Goal: Use online tool/utility: Utilize a website feature to perform a specific function

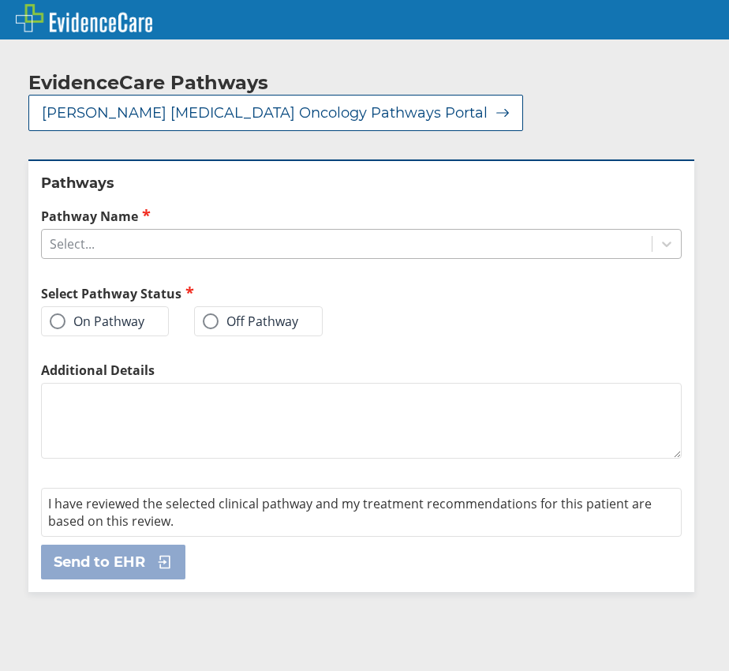
click at [146, 230] on div "Select..." at bounding box center [347, 243] width 610 height 27
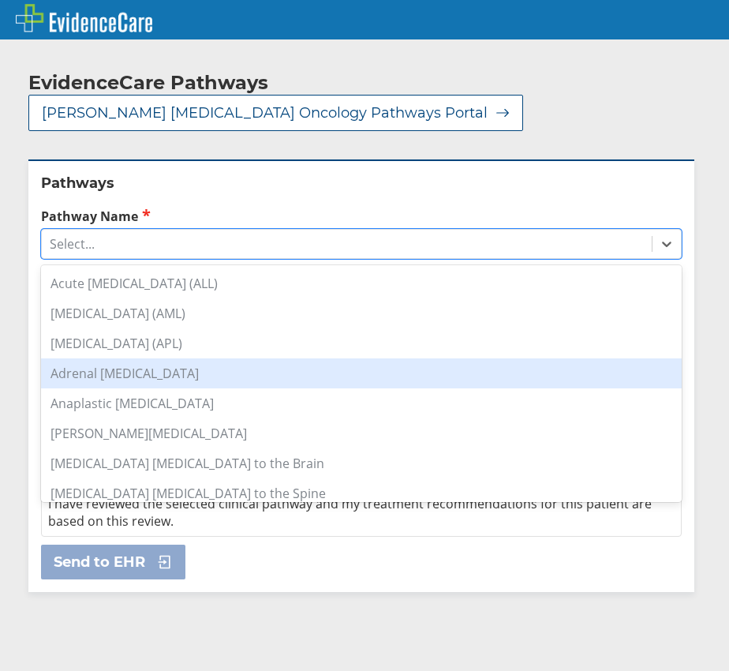
scroll to position [158, 0]
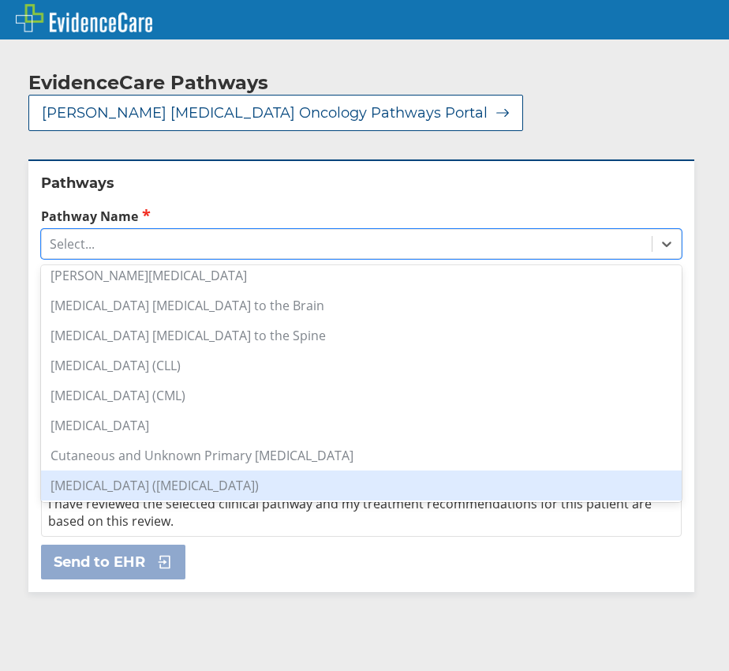
click at [218, 470] on div "[MEDICAL_DATA] ([MEDICAL_DATA])" at bounding box center [361, 485] width 641 height 30
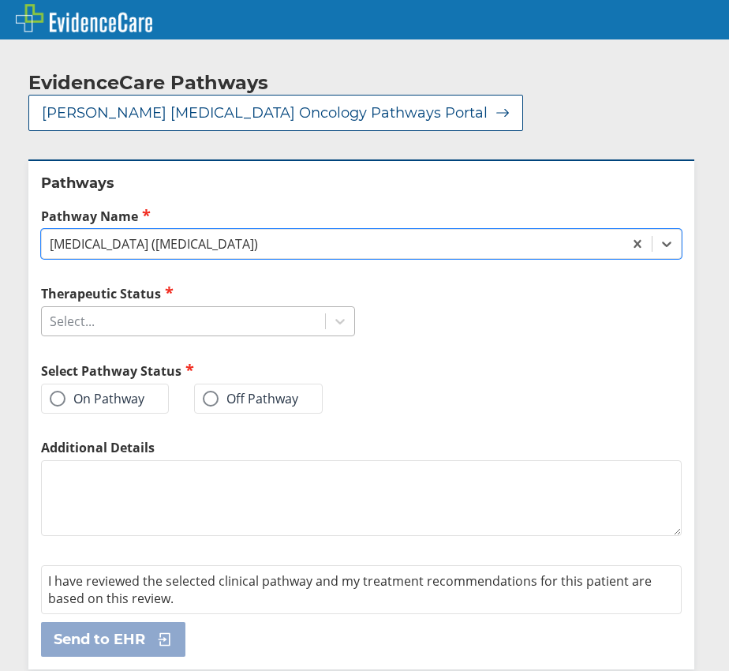
click at [104, 308] on div "Select..." at bounding box center [183, 321] width 283 height 27
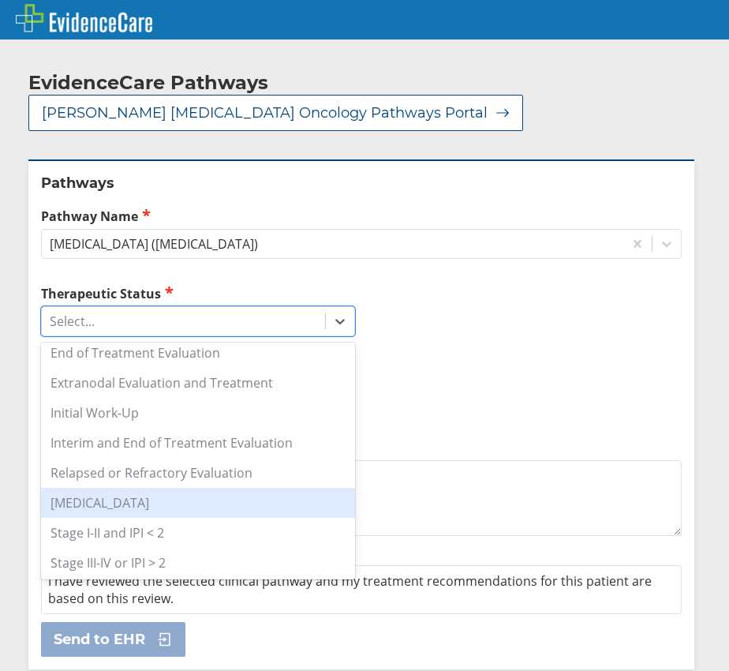
scroll to position [249, 0]
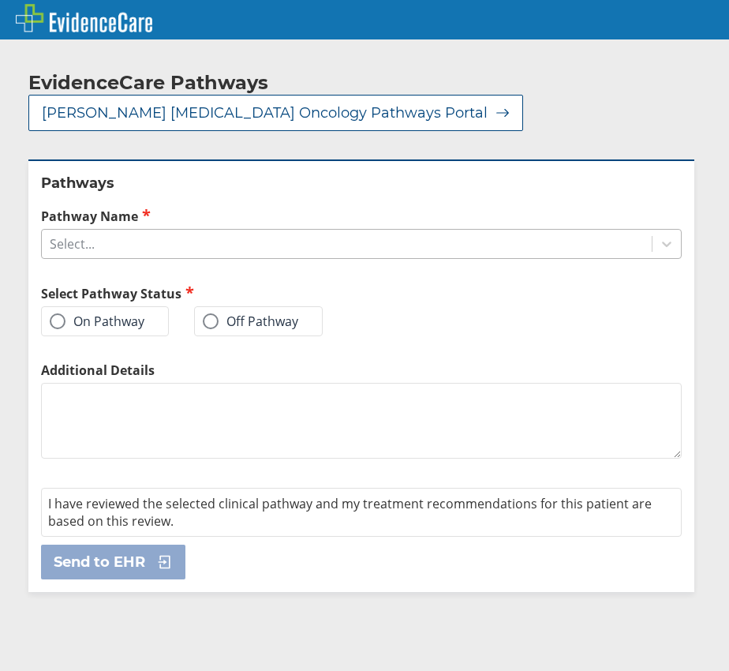
drag, startPoint x: 100, startPoint y: 227, endPoint x: 107, endPoint y: 219, distance: 10.1
click at [102, 230] on div "Select..." at bounding box center [347, 243] width 610 height 27
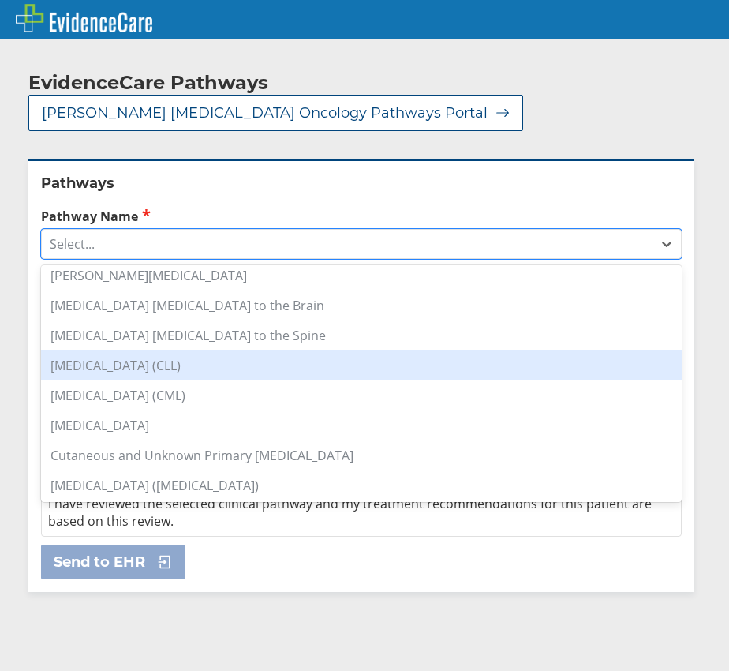
scroll to position [237, 0]
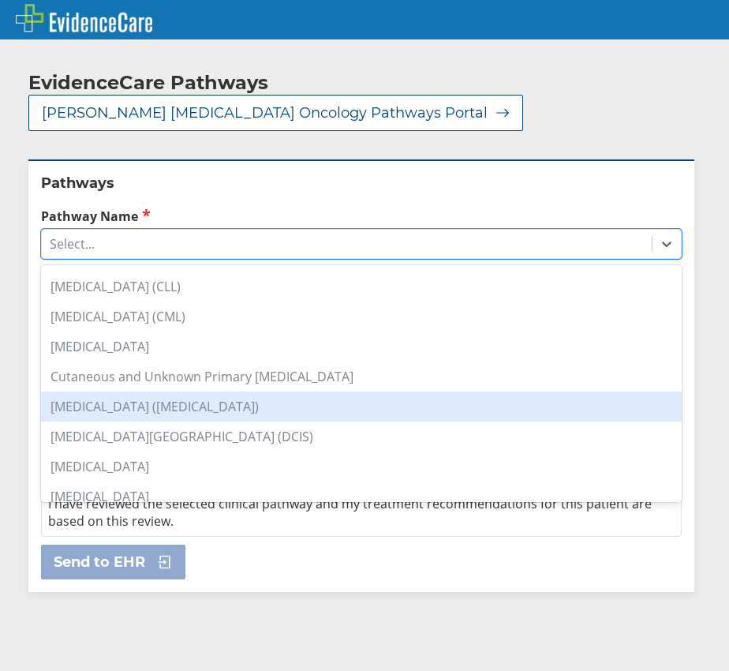
click at [218, 391] on div "[MEDICAL_DATA] ([MEDICAL_DATA])" at bounding box center [361, 406] width 641 height 30
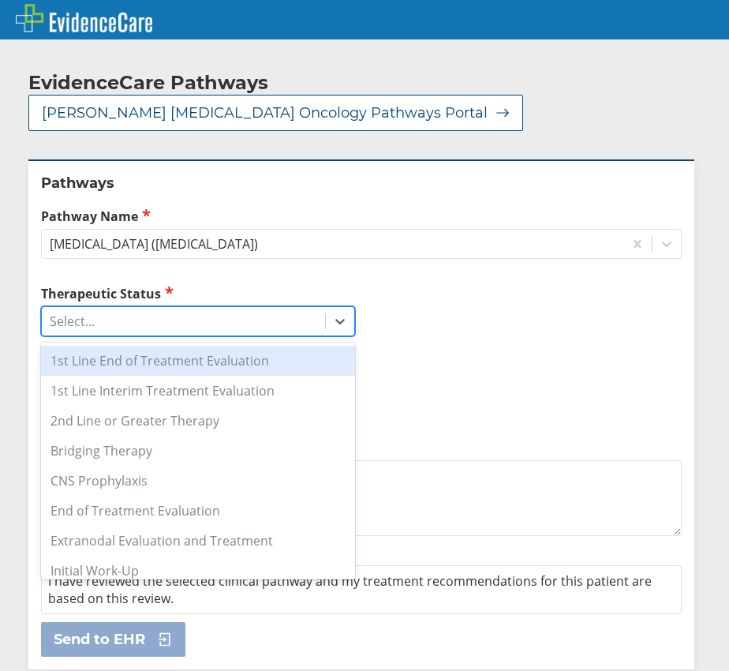
click at [191, 308] on div "Select..." at bounding box center [183, 321] width 283 height 27
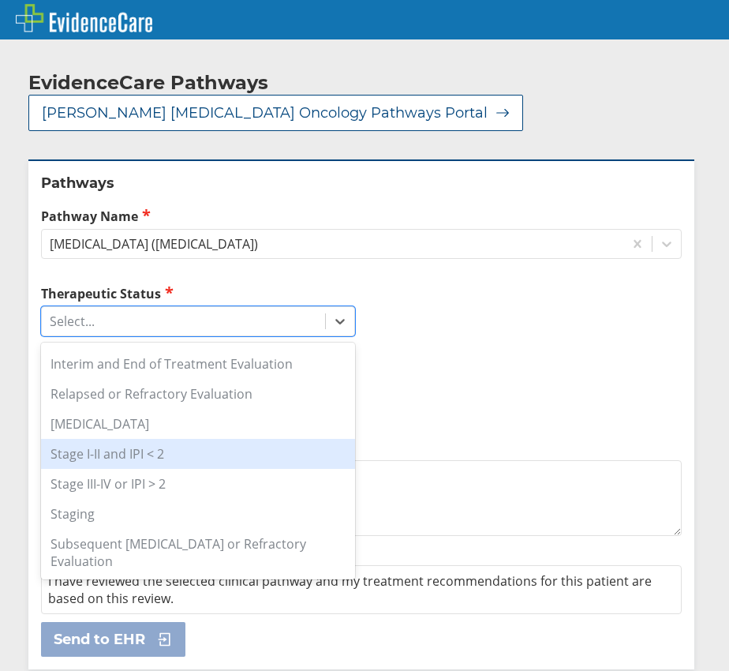
scroll to position [249, 0]
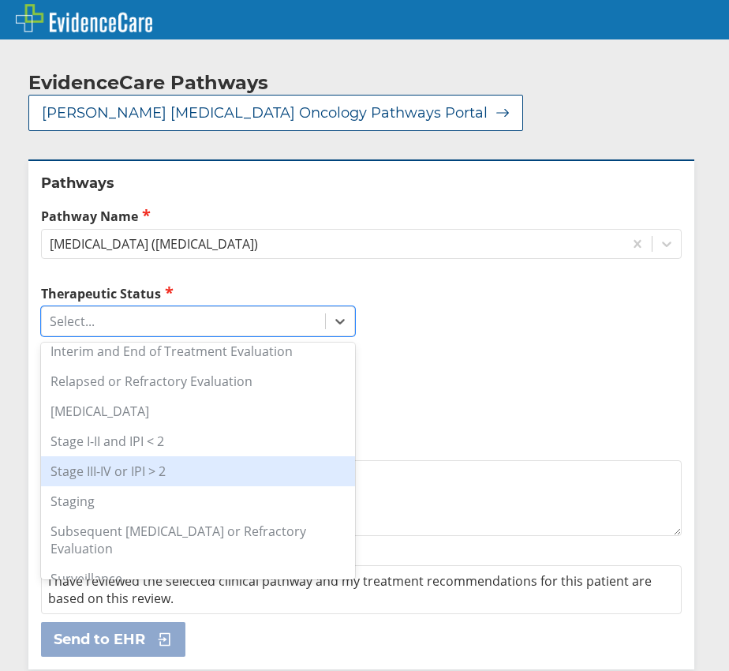
click at [195, 456] on div "Stage III-IV or IPI > 2" at bounding box center [198, 471] width 314 height 30
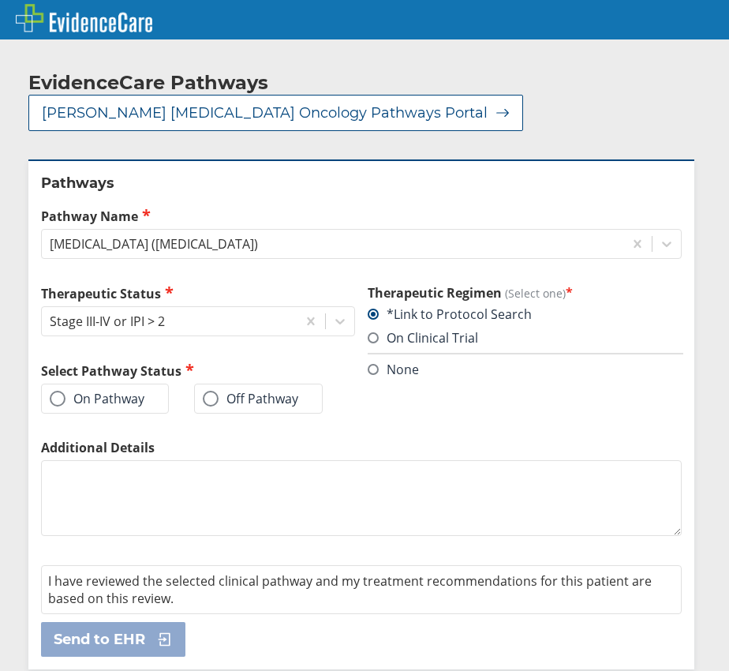
click at [93, 391] on label "On Pathway" at bounding box center [97, 399] width 95 height 16
click at [0, 0] on input "On Pathway" at bounding box center [0, 0] width 0 height 0
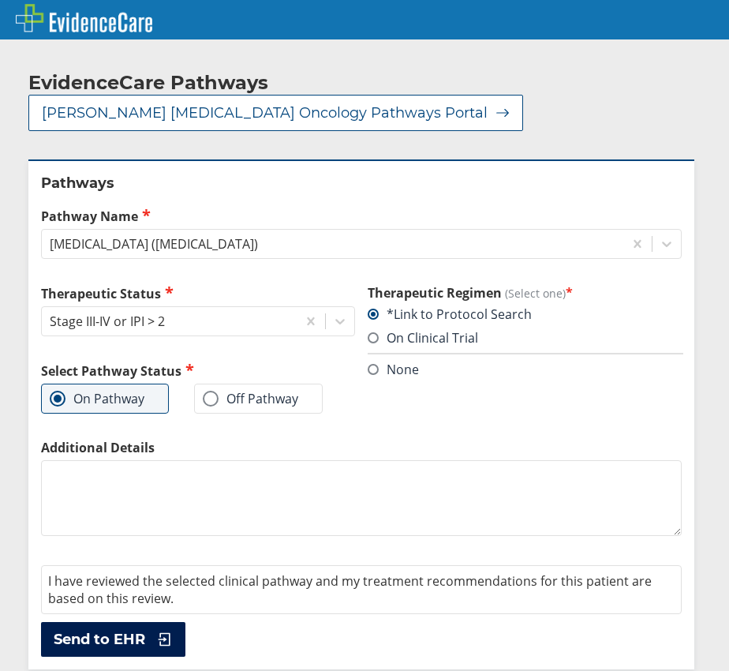
click at [121, 630] on span "Send to EHR" at bounding box center [100, 639] width 92 height 19
